Goal: Task Accomplishment & Management: Manage account settings

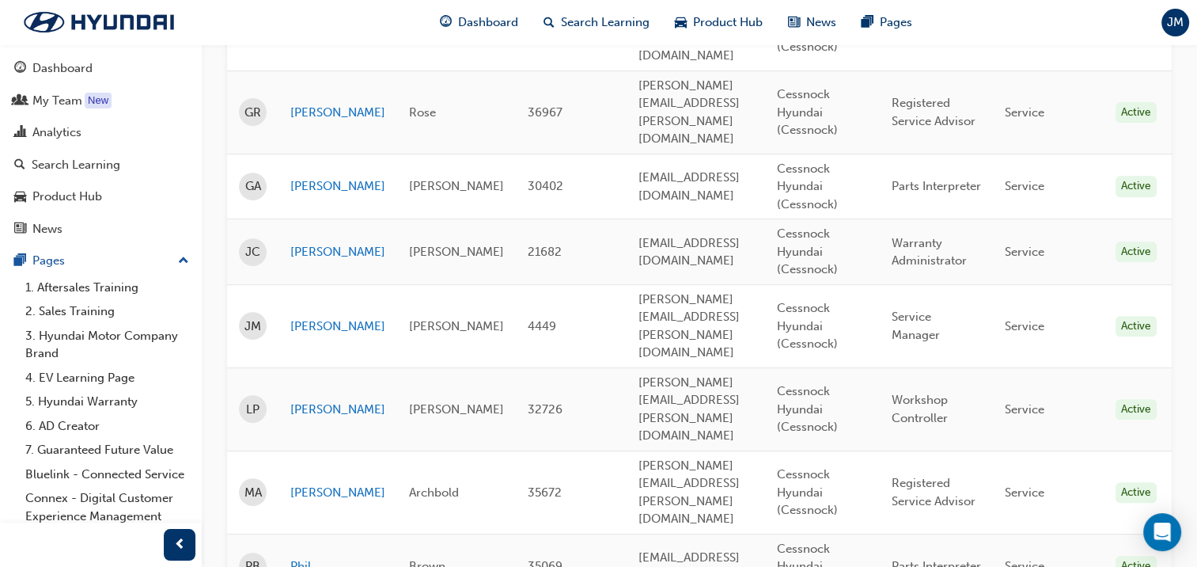
scroll to position [633, 0]
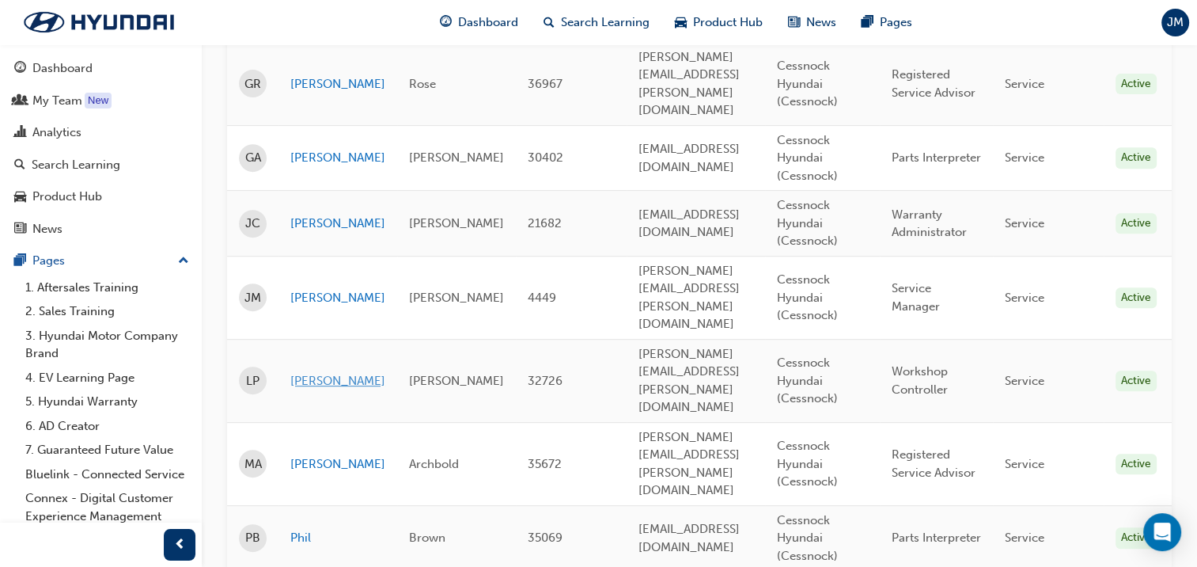
click at [309, 372] on link "[PERSON_NAME]" at bounding box center [337, 381] width 95 height 18
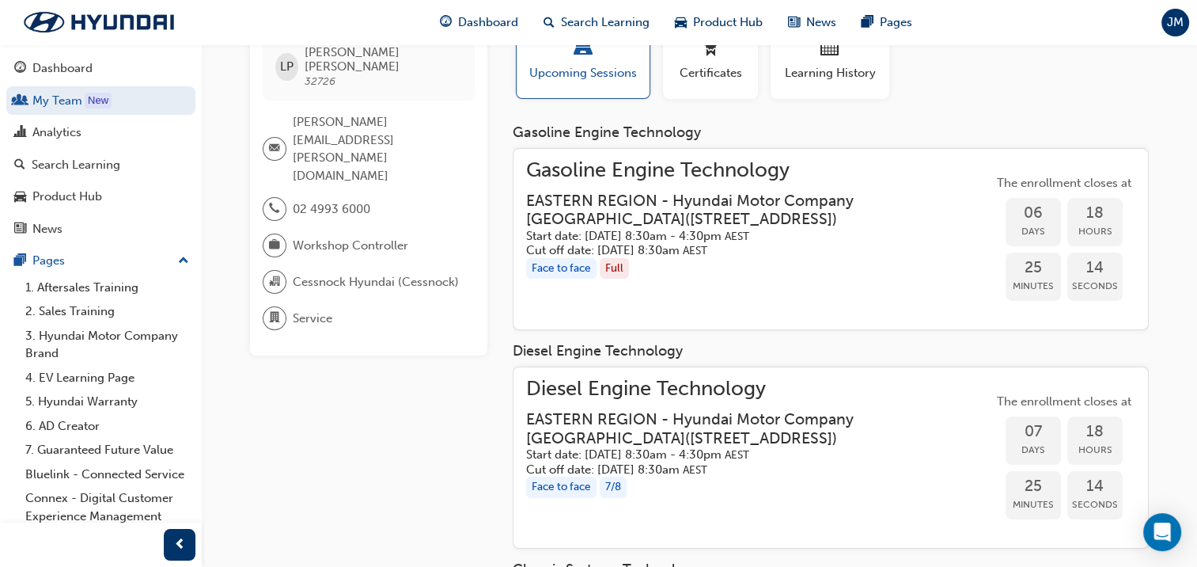
scroll to position [9, 0]
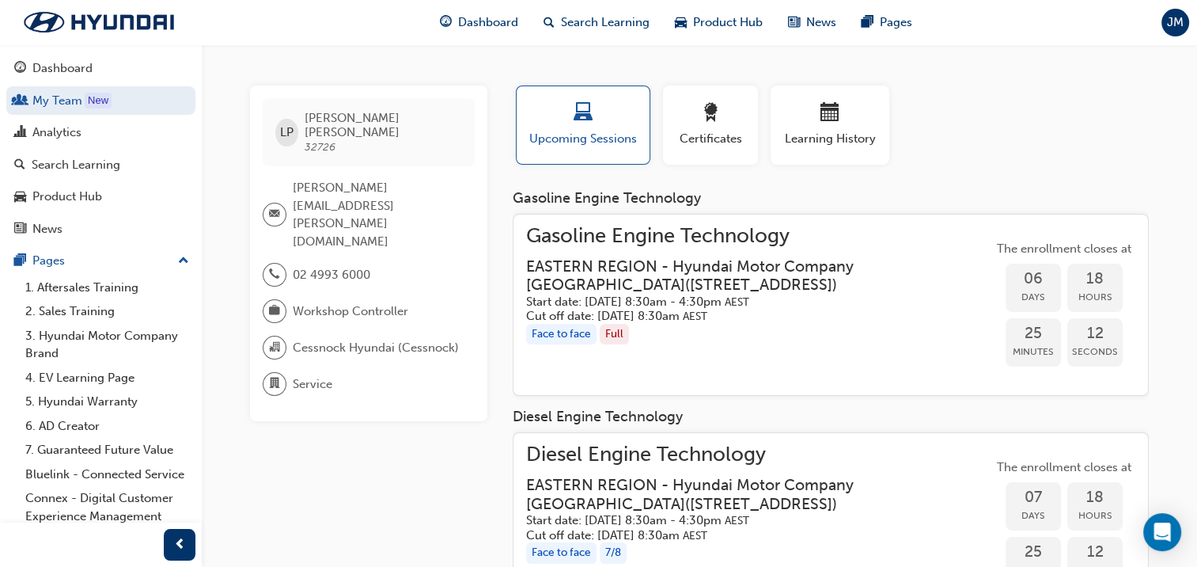
click at [757, 335] on div "Face to face Full" at bounding box center [759, 334] width 467 height 21
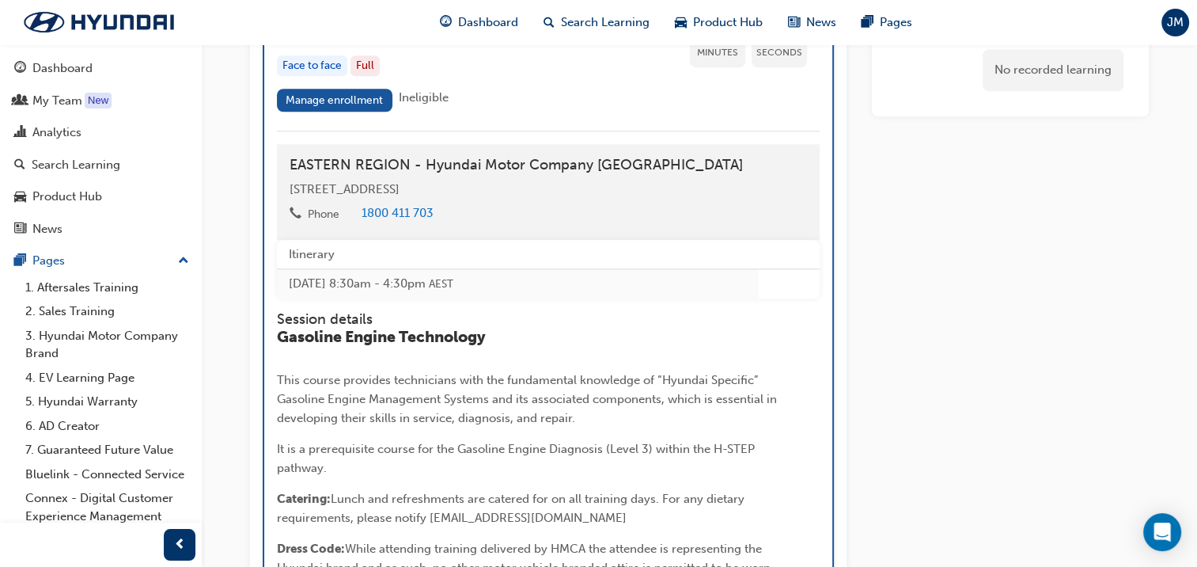
scroll to position [1348, 0]
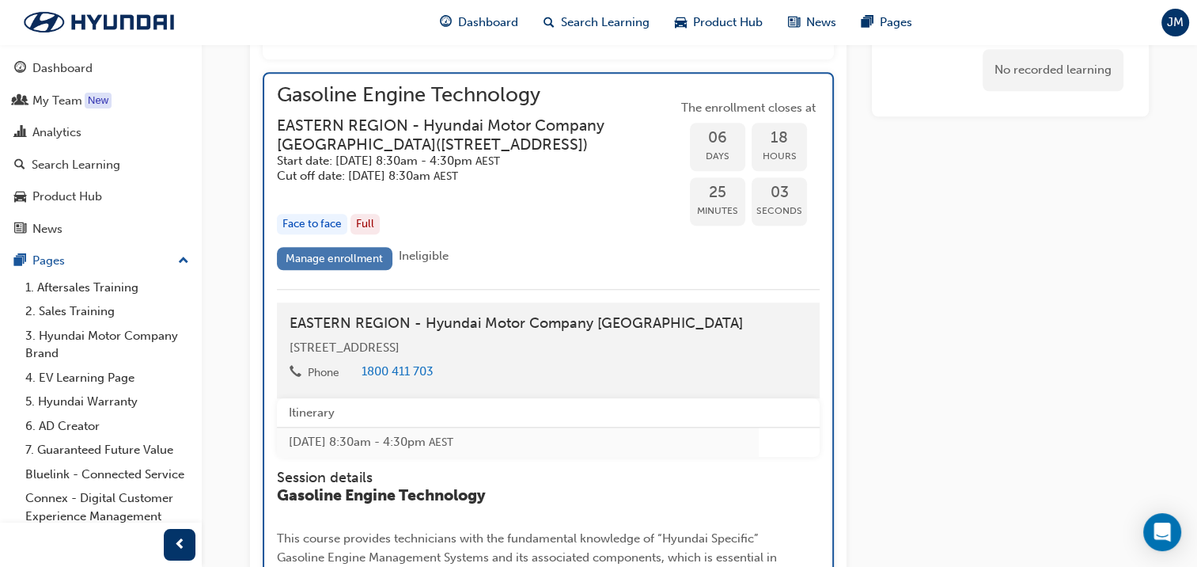
click at [340, 270] on link "Manage enrollment" at bounding box center [335, 258] width 116 height 23
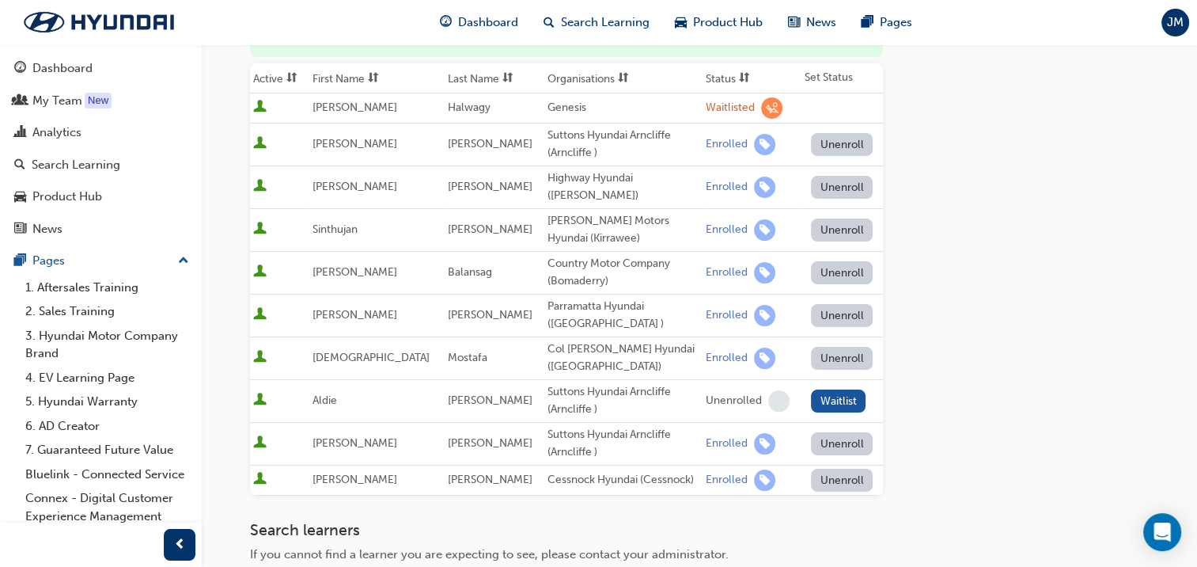
scroll to position [317, 0]
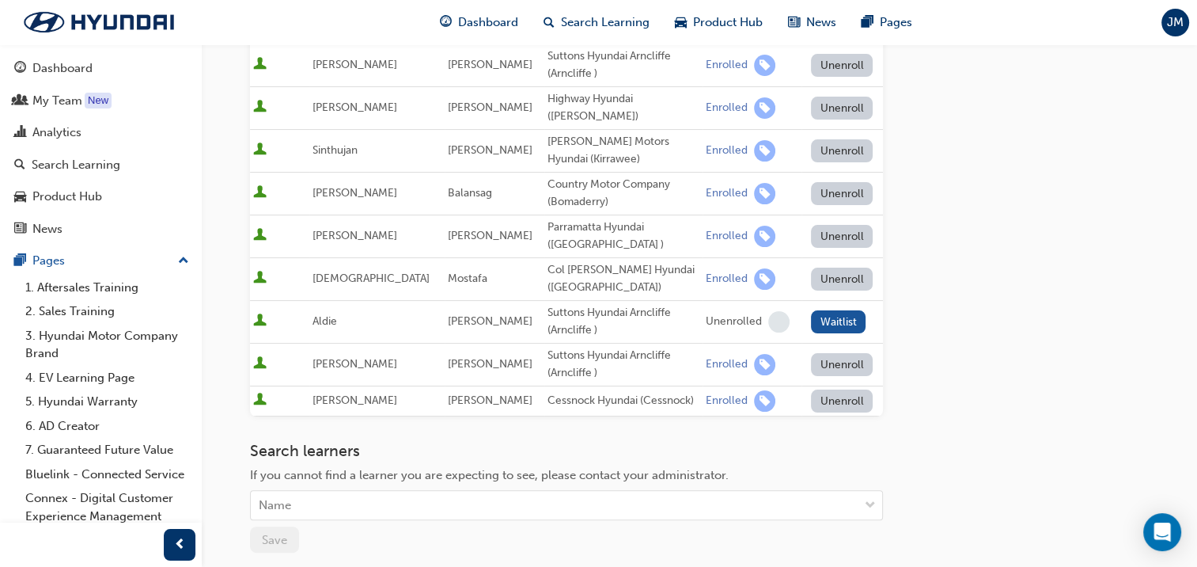
click at [822, 389] on button "Unenroll" at bounding box center [842, 400] width 62 height 23
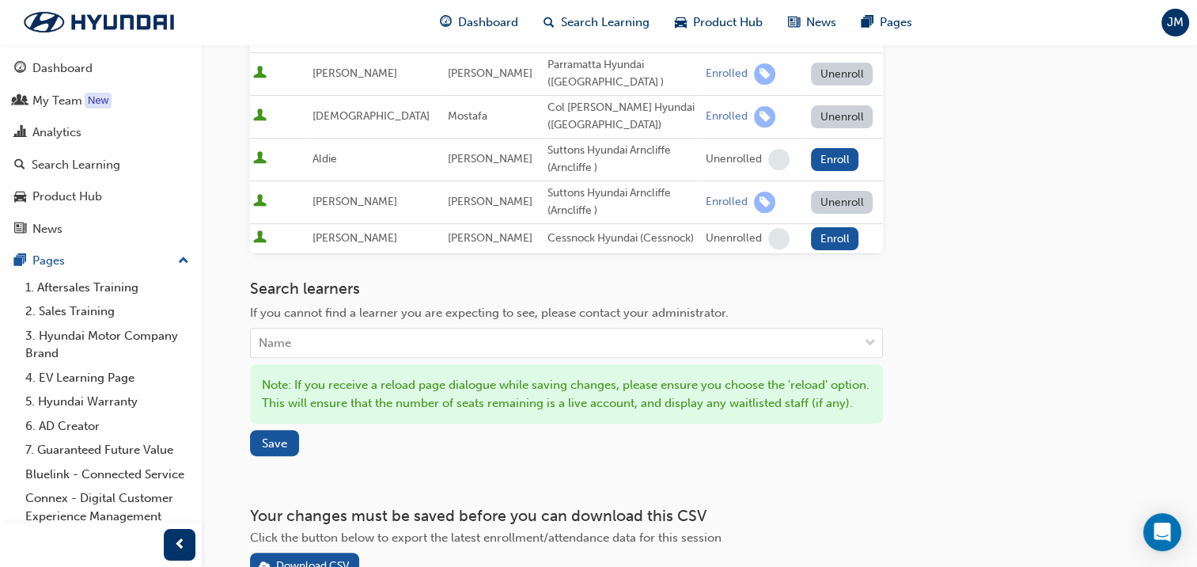
scroll to position [554, 0]
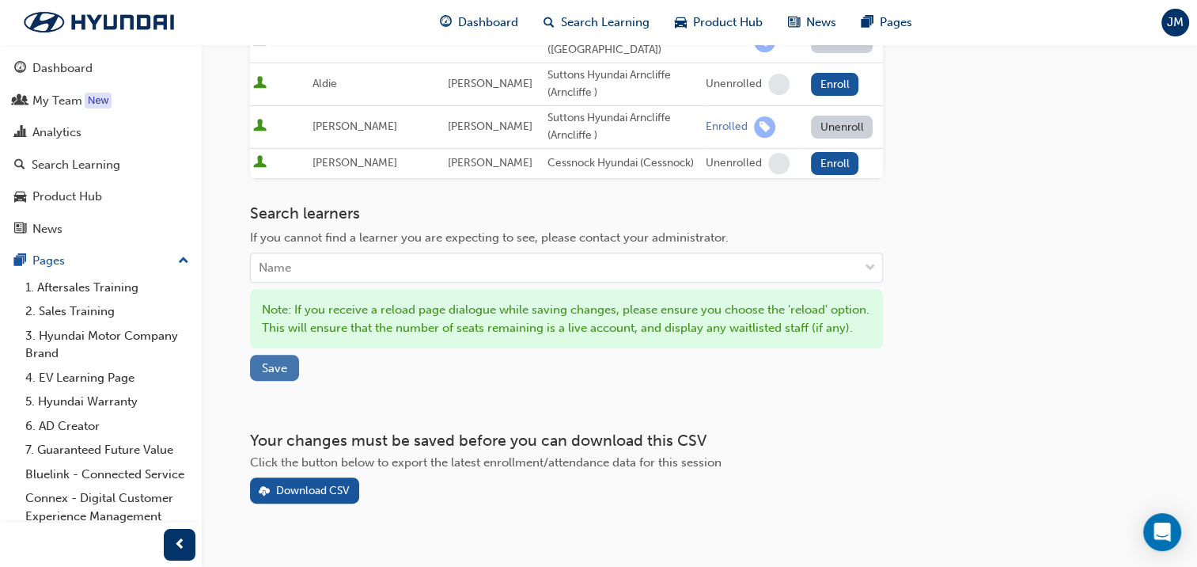
click at [271, 374] on span "Save" at bounding box center [274, 368] width 25 height 14
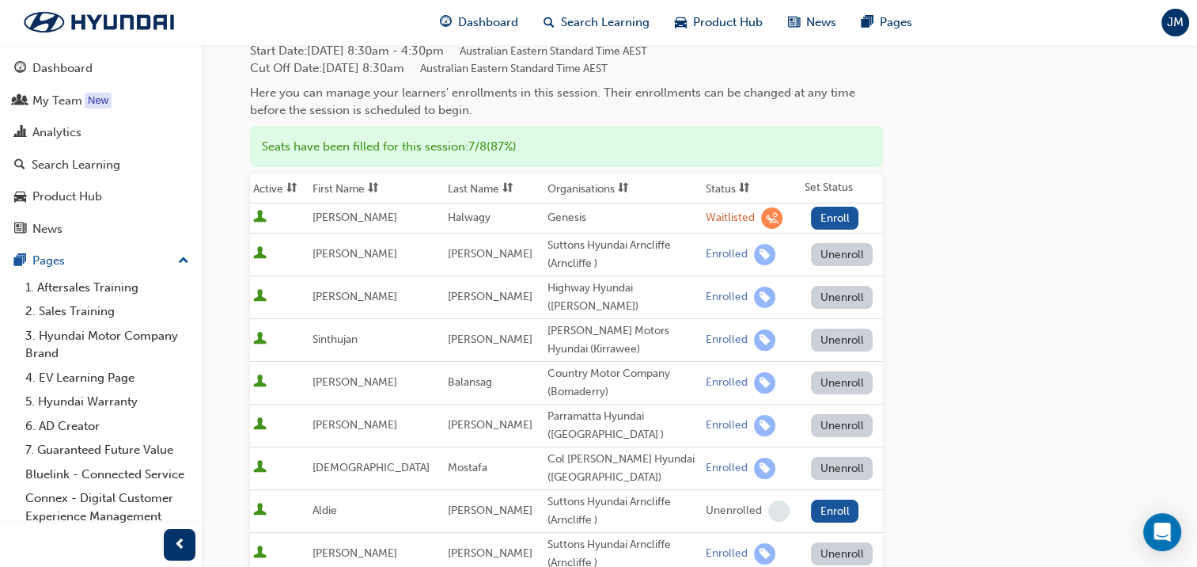
scroll to position [0, 0]
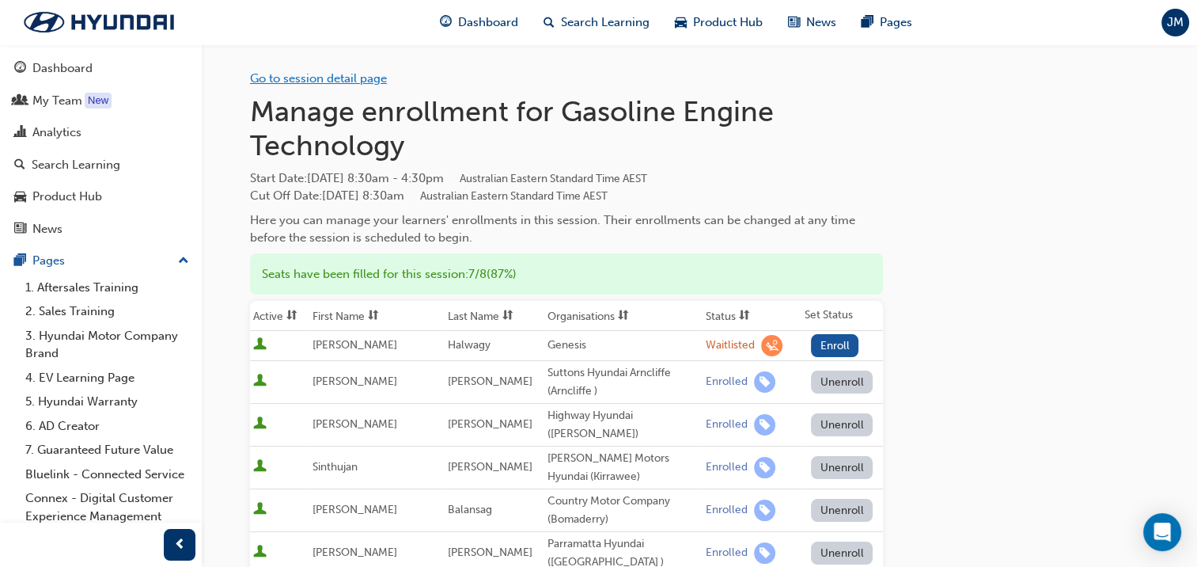
click at [340, 82] on link "Go to session detail page" at bounding box center [318, 78] width 137 height 14
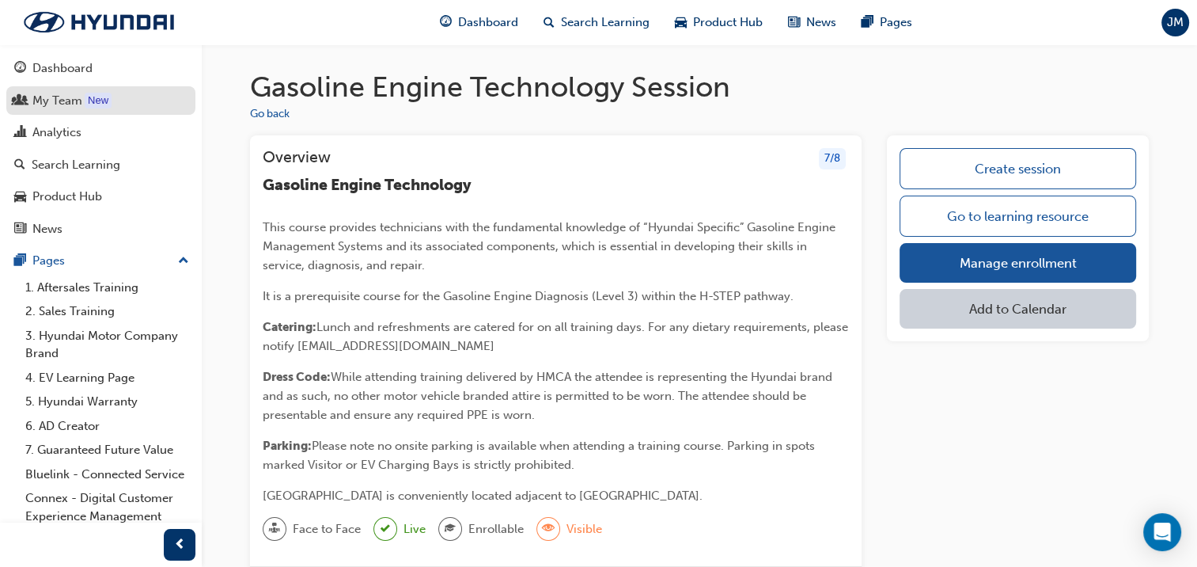
click at [53, 101] on div "My Team" at bounding box center [57, 101] width 50 height 18
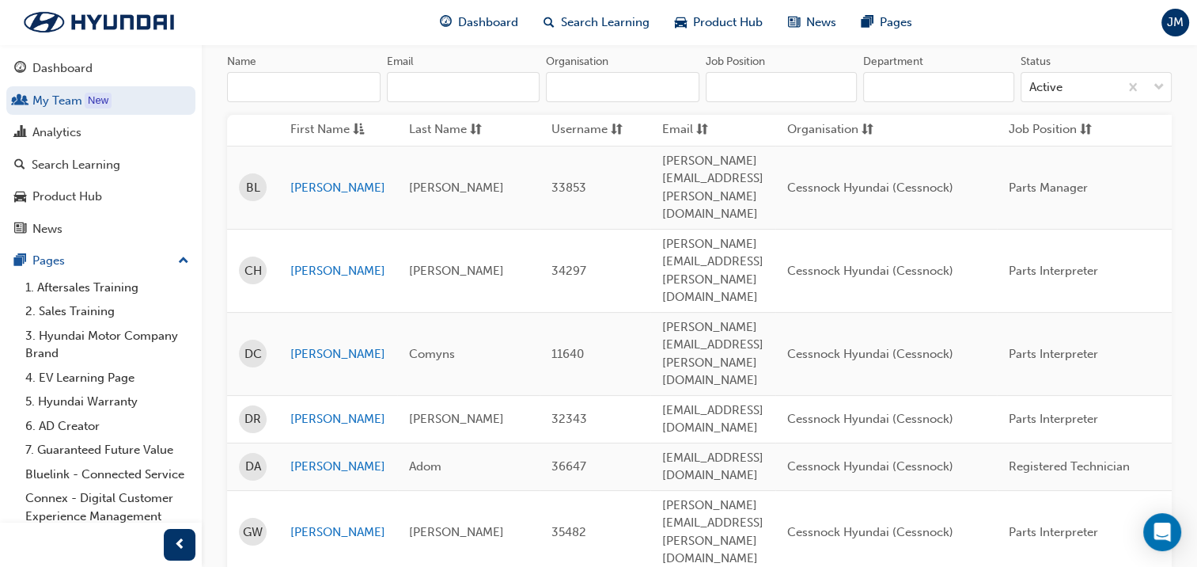
scroll to position [237, 0]
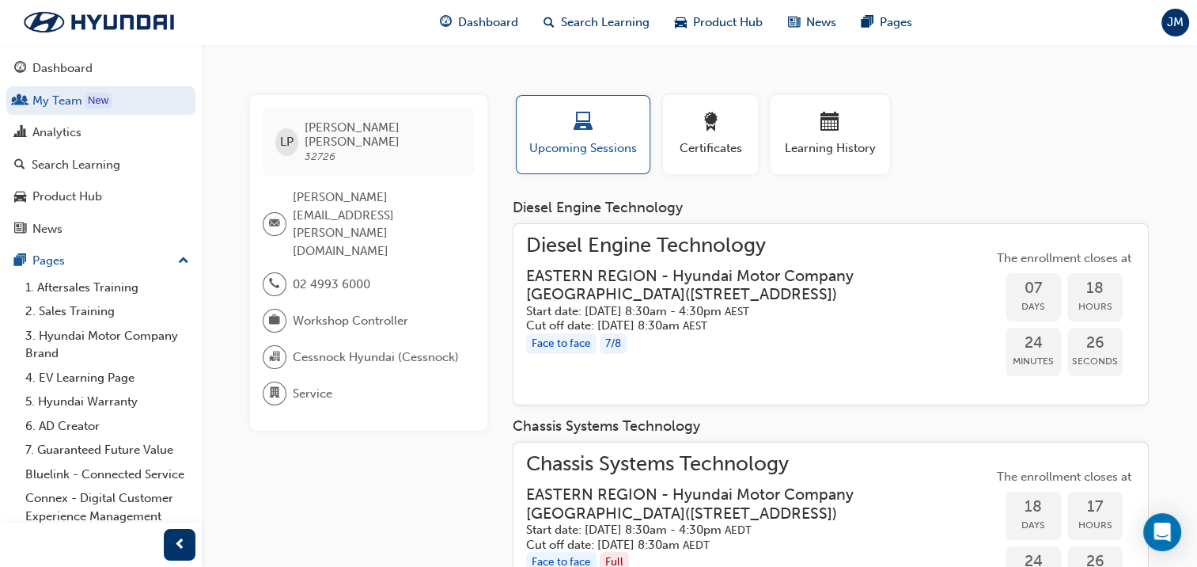
click at [831, 358] on div "Diesel Engine Technology EASTERN REGION - Hyundai Motor Company [GEOGRAPHIC_DAT…" at bounding box center [759, 315] width 467 height 156
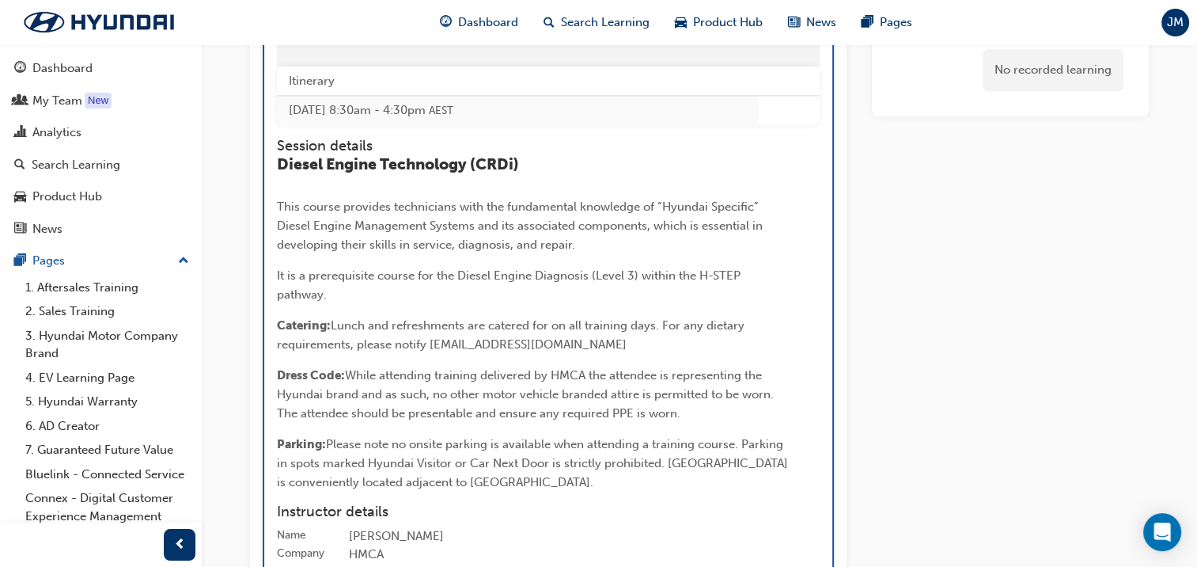
scroll to position [1778, 0]
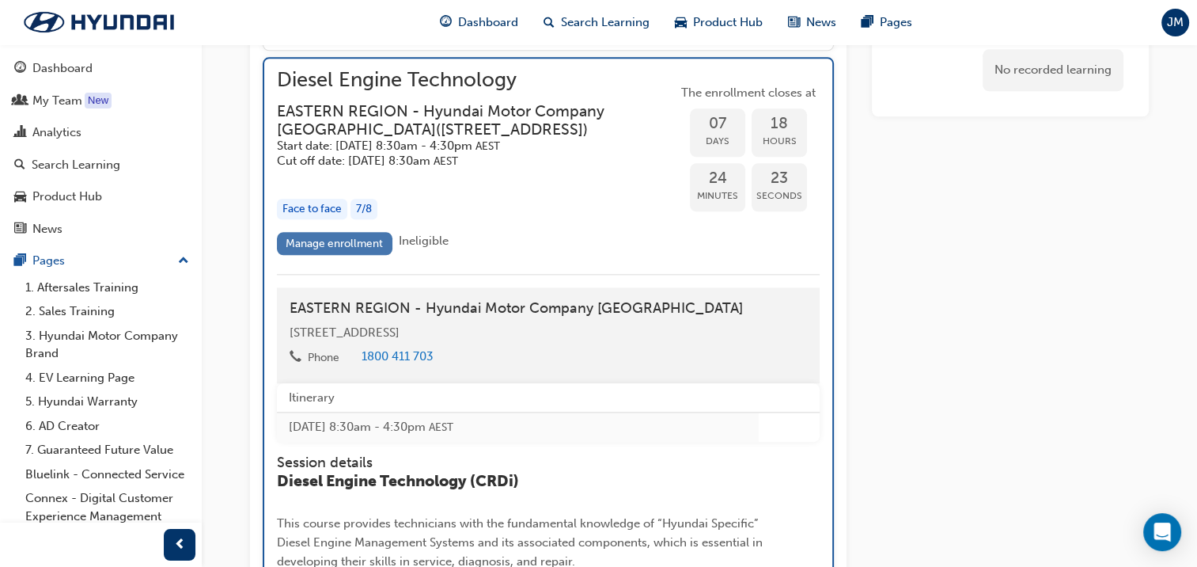
click at [342, 255] on link "Manage enrollment" at bounding box center [335, 243] width 116 height 23
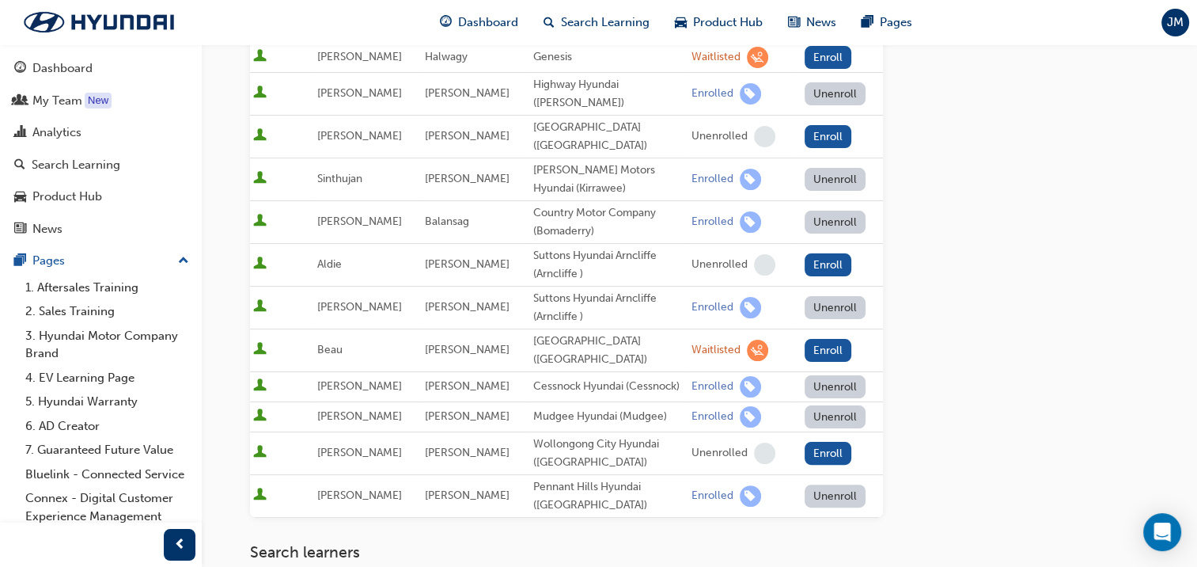
scroll to position [317, 0]
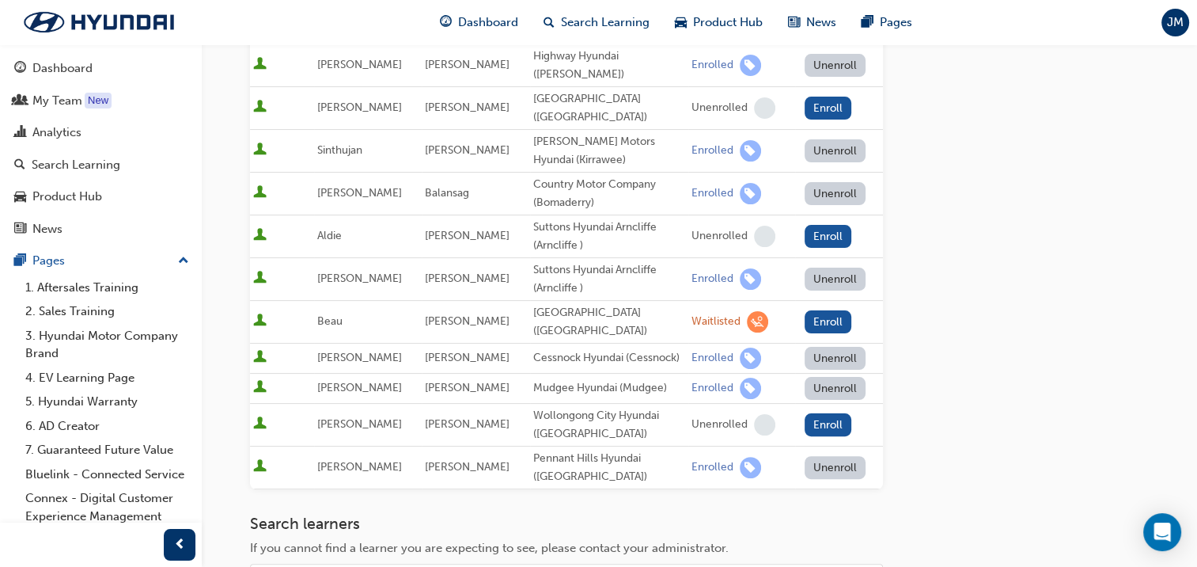
click at [826, 347] on button "Unenroll" at bounding box center [836, 358] width 62 height 23
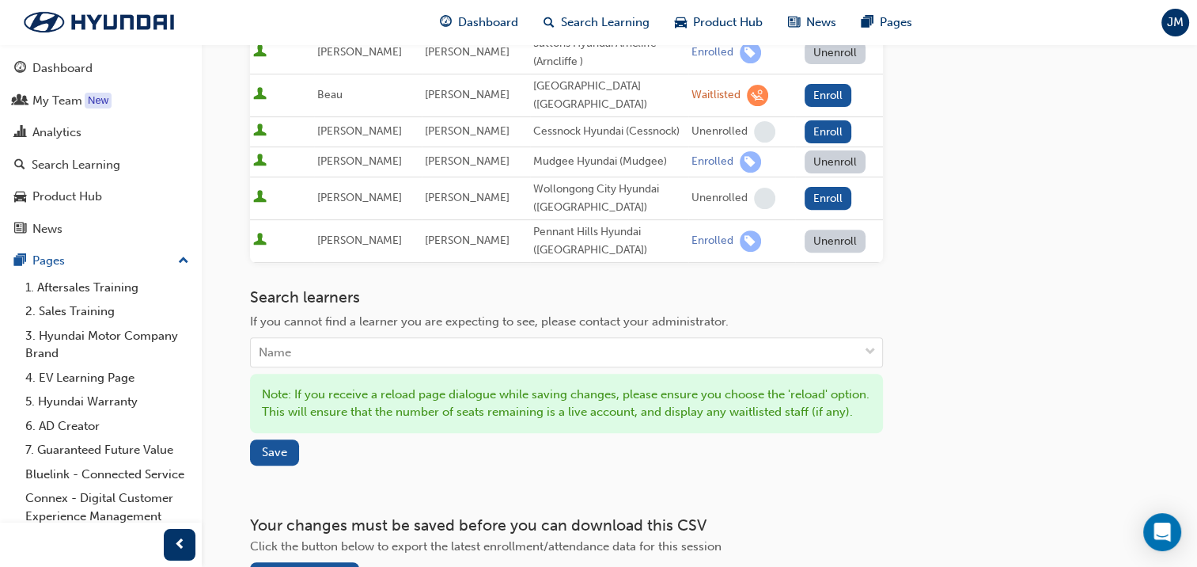
scroll to position [554, 0]
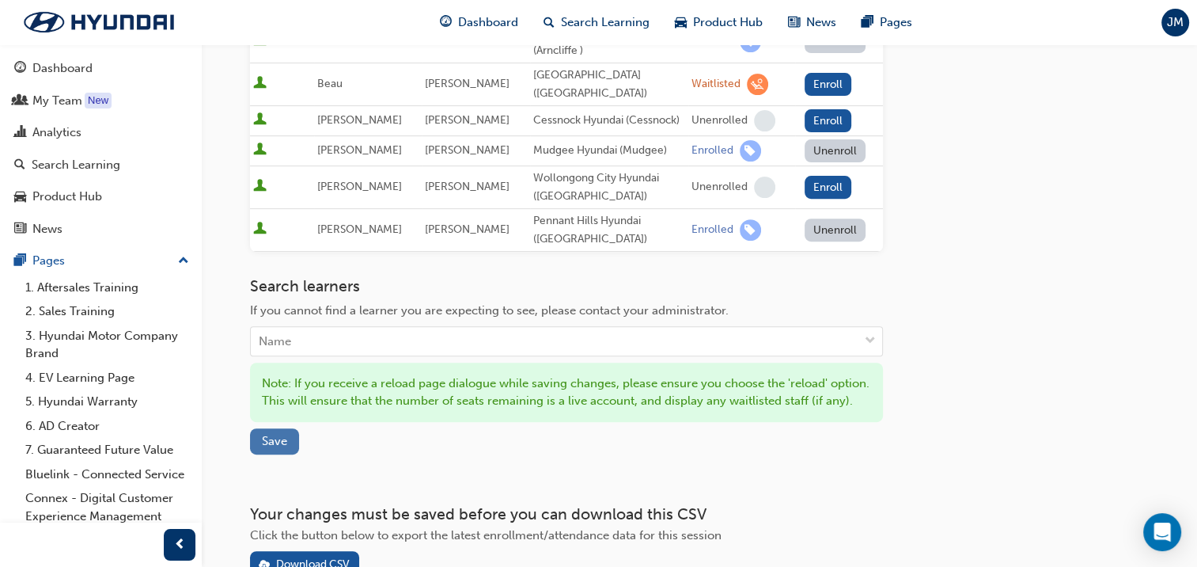
click at [260, 450] on button "Save" at bounding box center [274, 441] width 49 height 26
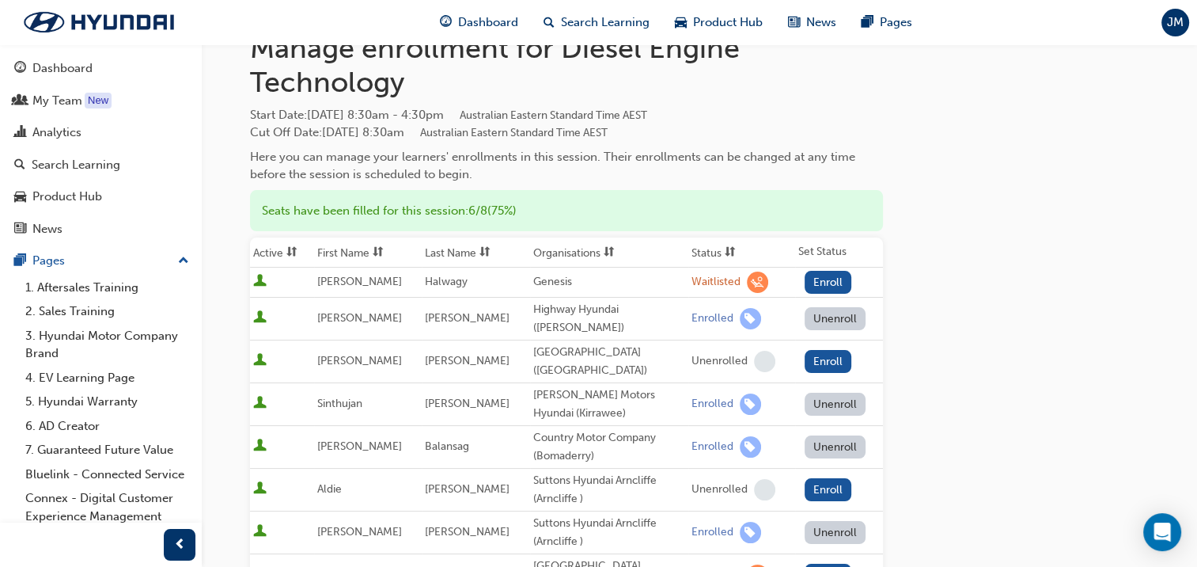
scroll to position [0, 0]
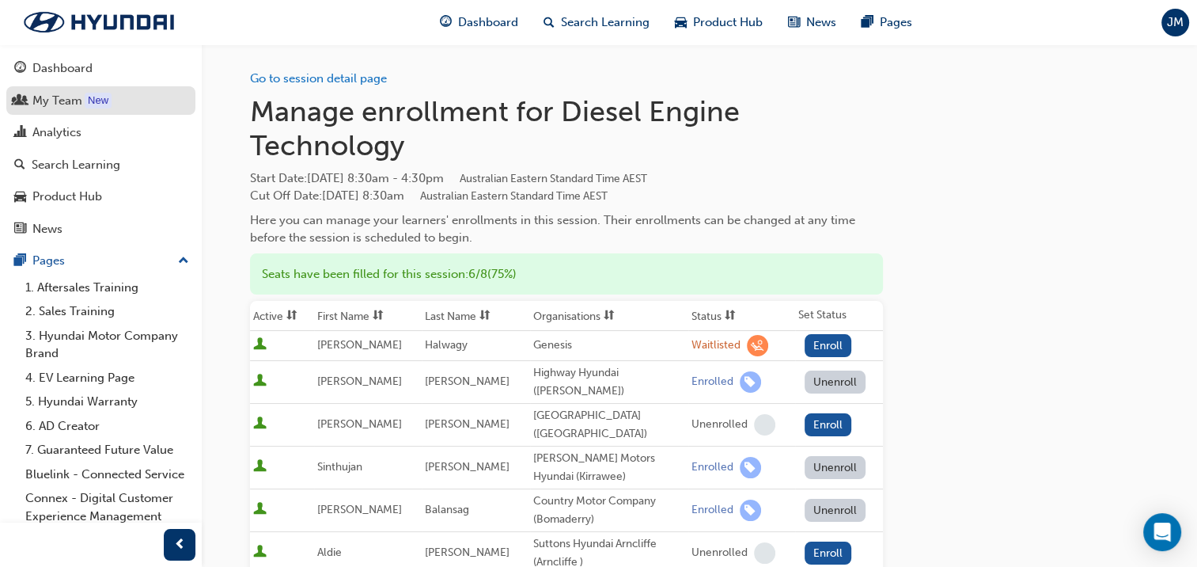
click at [63, 106] on div "My Team" at bounding box center [57, 101] width 50 height 18
